Goal: Subscribe to service/newsletter

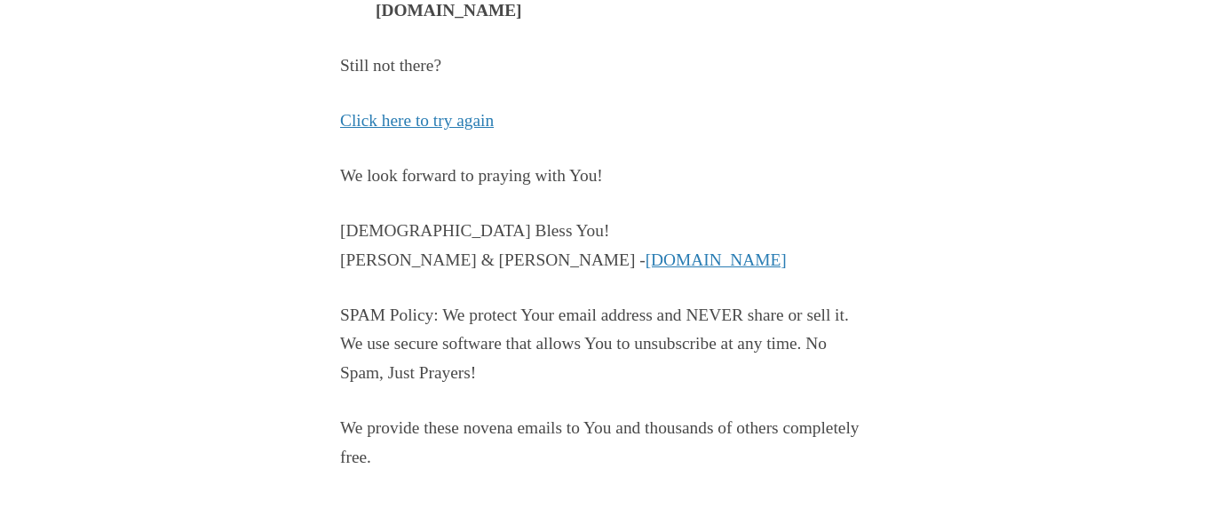
scroll to position [550, 0]
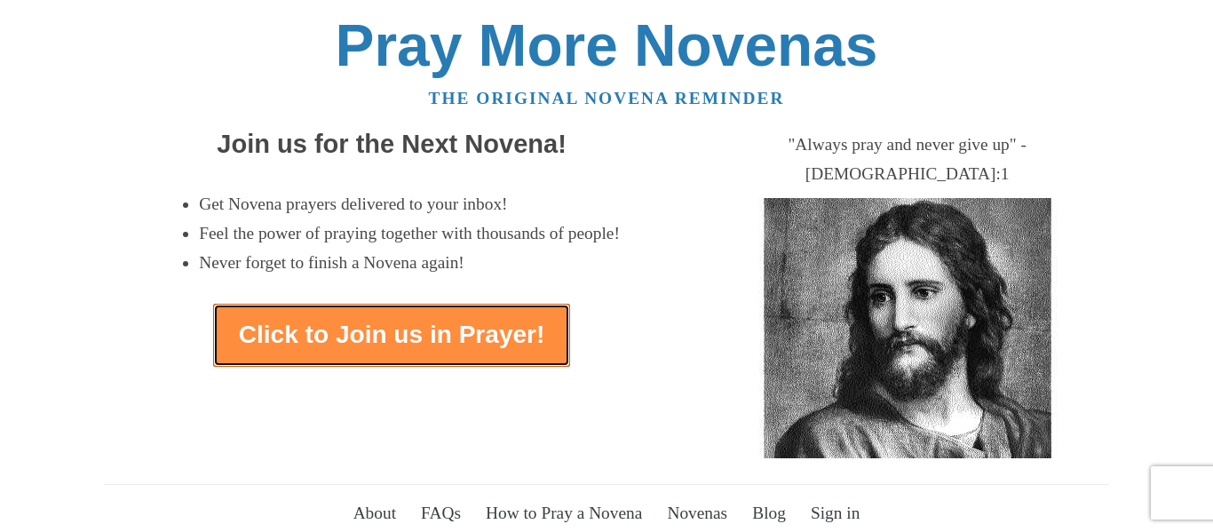
click at [340, 350] on link "Click to Join us in Prayer!" at bounding box center [392, 335] width 358 height 63
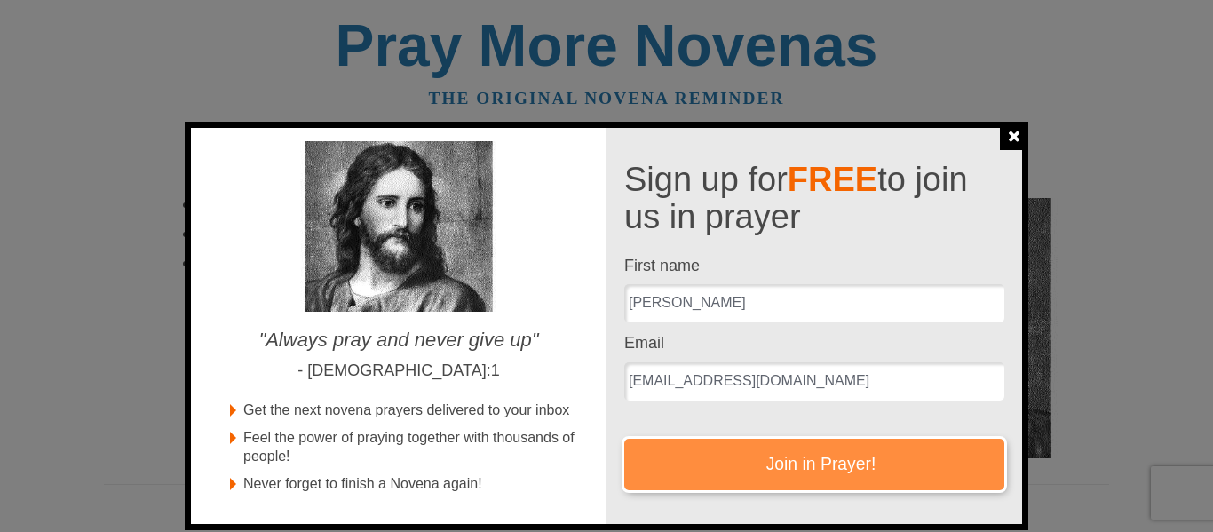
click at [729, 474] on button "Join in Prayer!" at bounding box center [814, 464] width 380 height 51
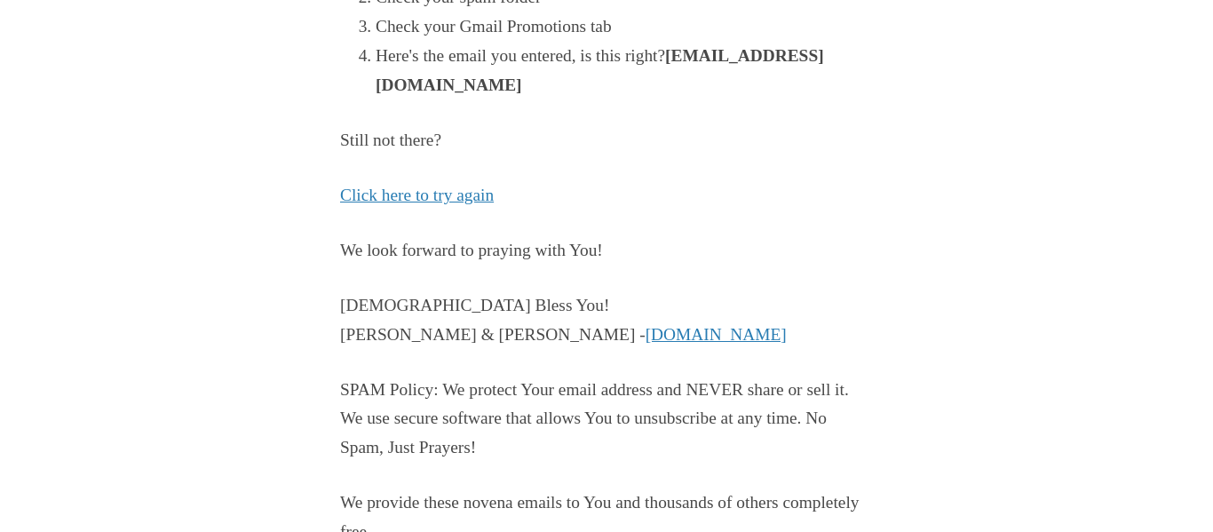
scroll to position [550, 0]
